Goal: Task Accomplishment & Management: Manage account settings

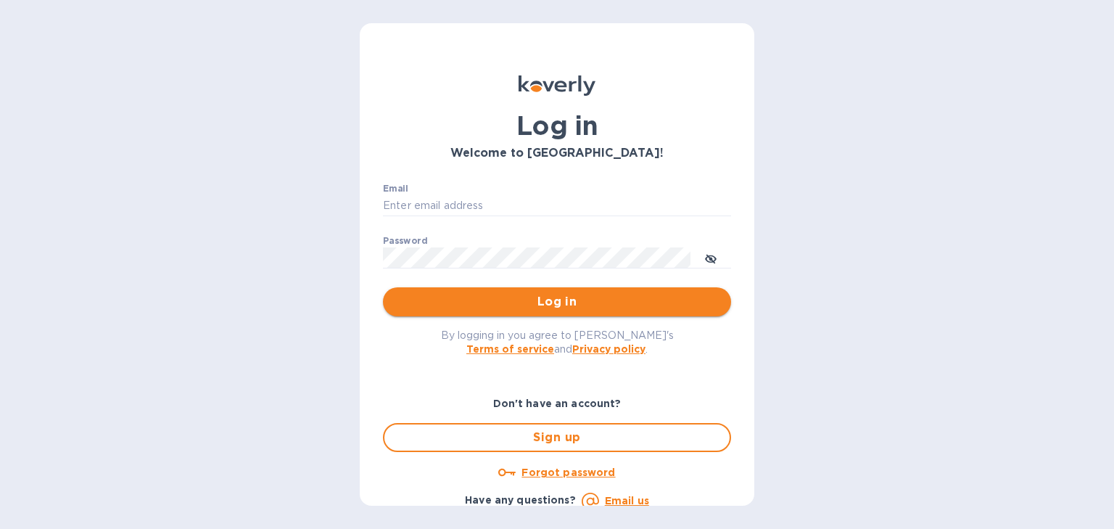
type input "[PERSON_NAME][EMAIL_ADDRESS][DOMAIN_NAME]"
click at [544, 302] on span "Log in" at bounding box center [556, 301] width 325 height 17
